Goal: Information Seeking & Learning: Learn about a topic

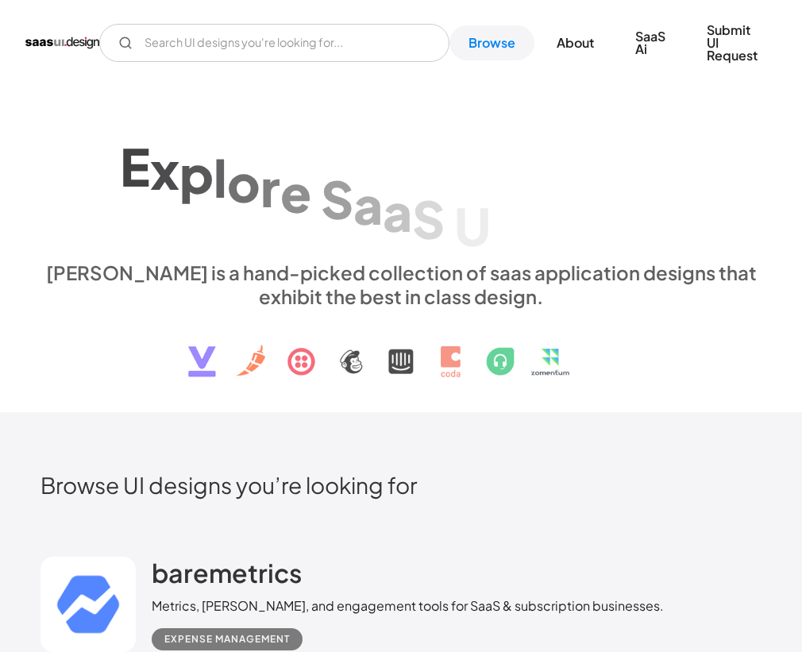
click at [604, 481] on h2 "Browse UI designs you’re looking for" at bounding box center [402, 485] width 722 height 28
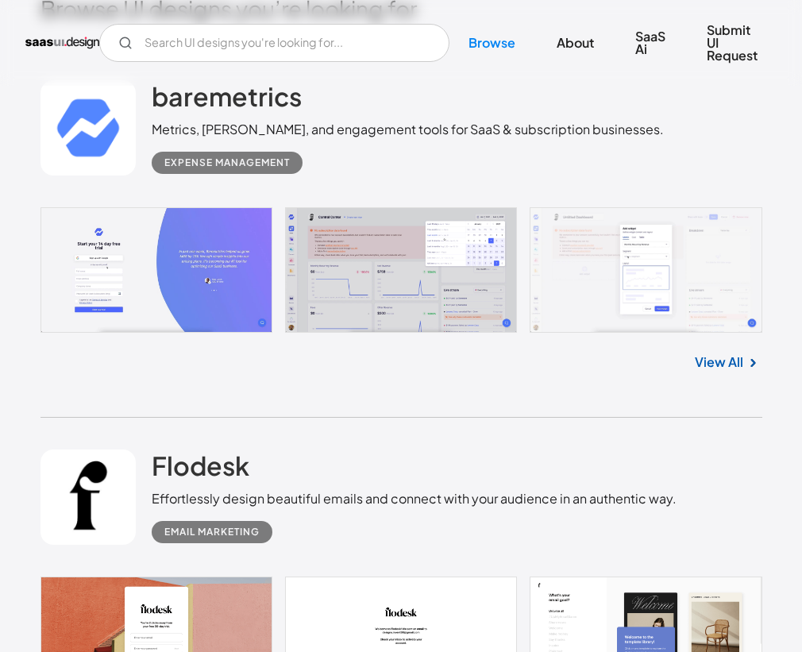
scroll to position [635, 0]
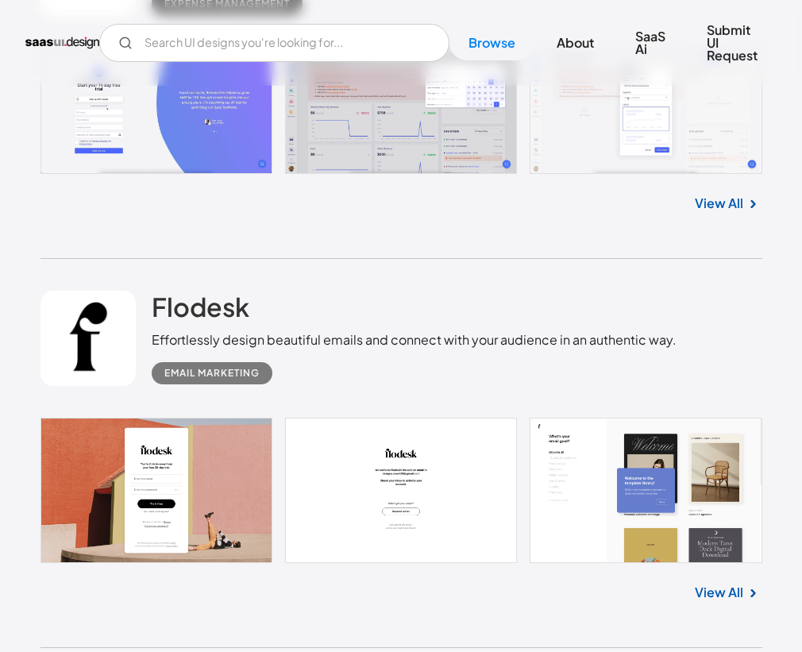
click at [730, 590] on link "View All" at bounding box center [719, 592] width 48 height 19
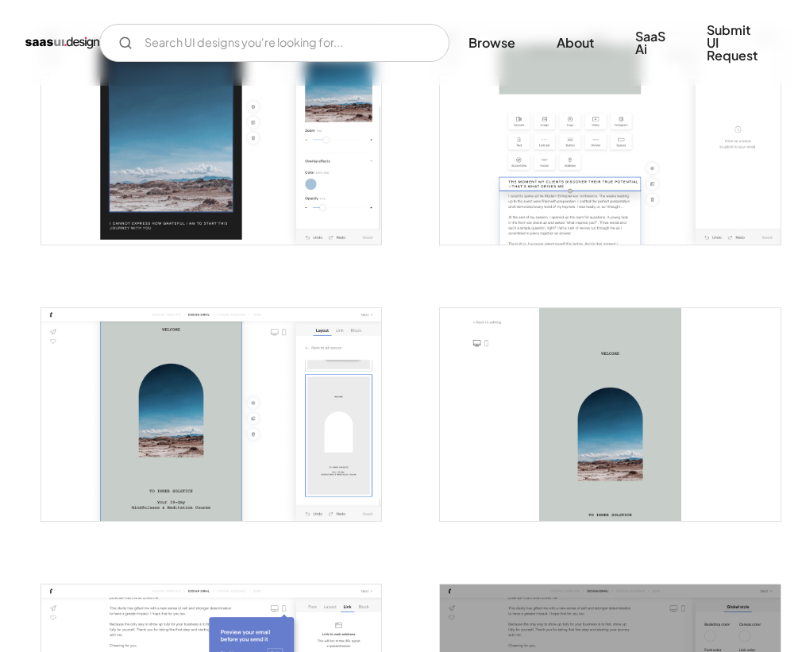
scroll to position [1271, 0]
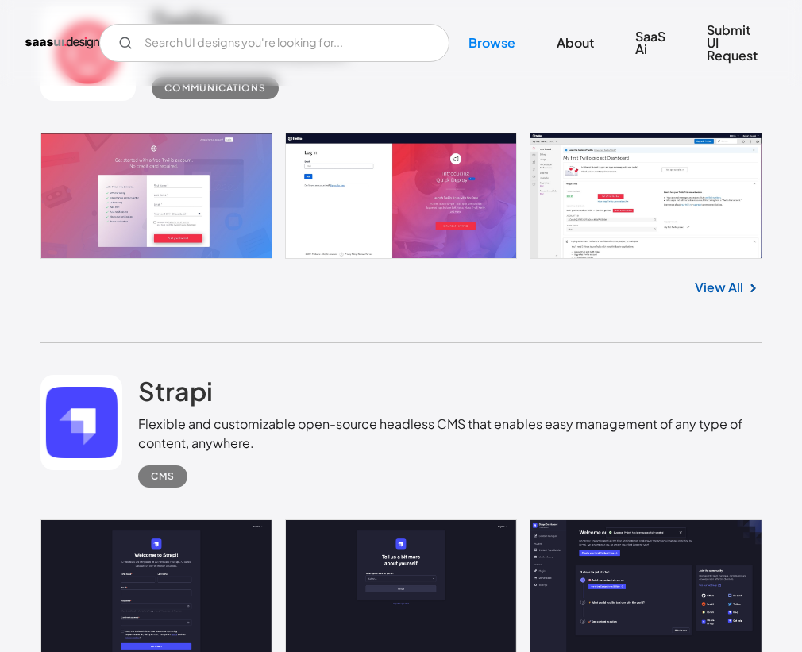
scroll to position [3654, 0]
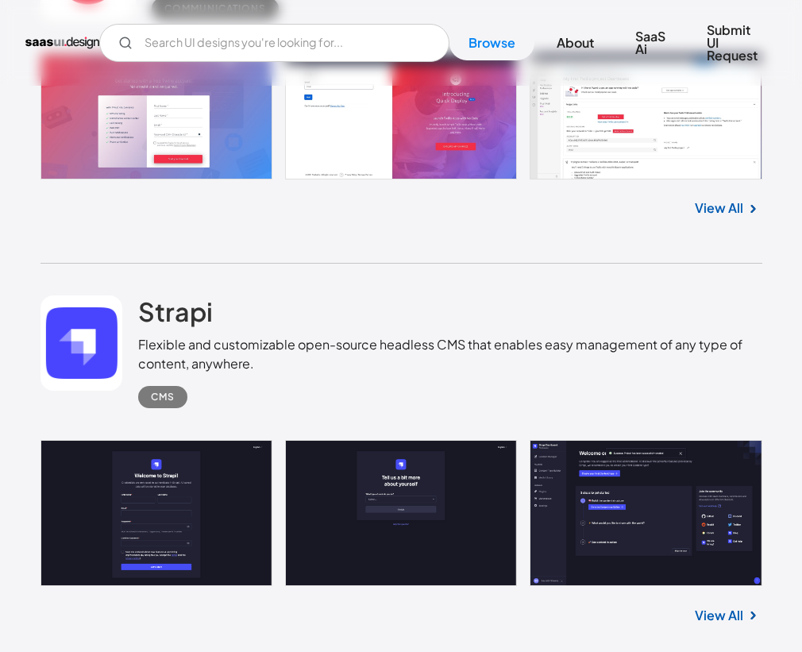
click at [128, 261] on div "Twilio Cloud communications platform Communications No items found. View All" at bounding box center [402, 78] width 722 height 369
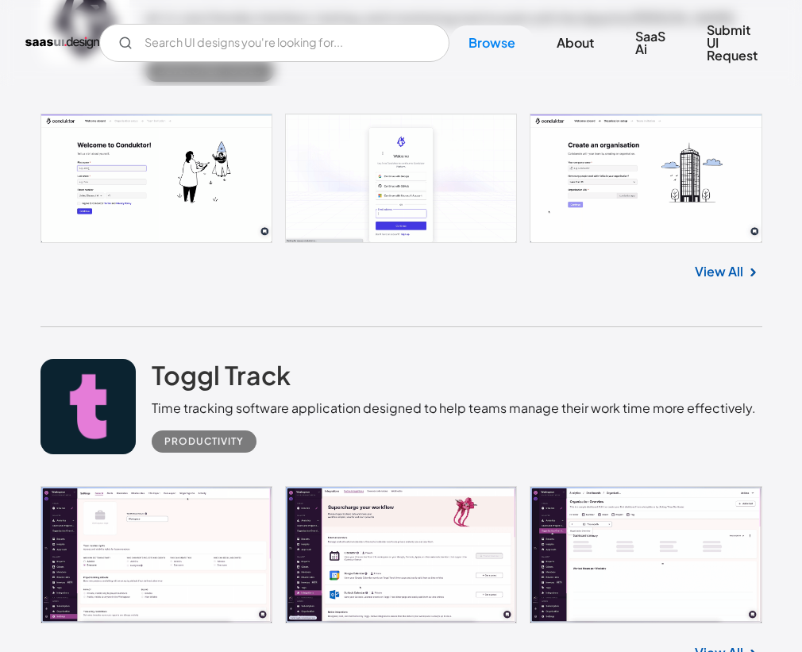
scroll to position [8499, 0]
